Goal: Information Seeking & Learning: Learn about a topic

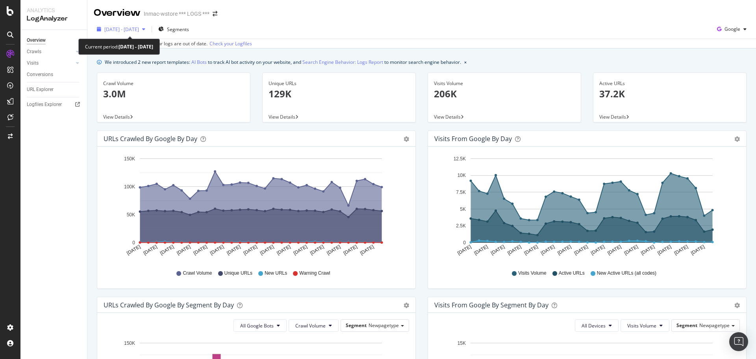
click at [139, 30] on span "[DATE] - [DATE]" at bounding box center [121, 29] width 35 height 7
click at [189, 26] on span "Segments" at bounding box center [178, 29] width 22 height 7
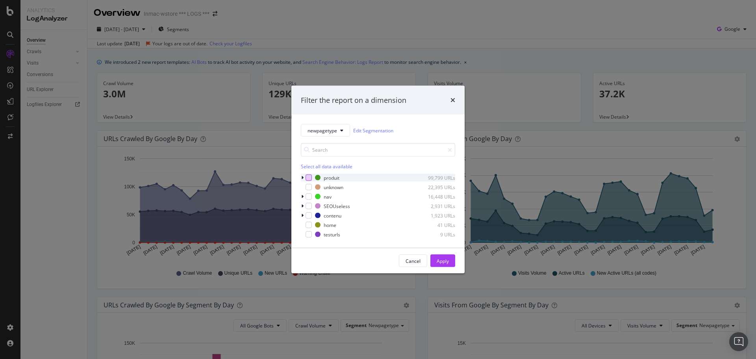
click at [300, 131] on div "modal" at bounding box center [308, 177] width 6 height 6
click at [300, 131] on div "Apply" at bounding box center [442, 260] width 12 height 7
